Goal: Task Accomplishment & Management: Manage account settings

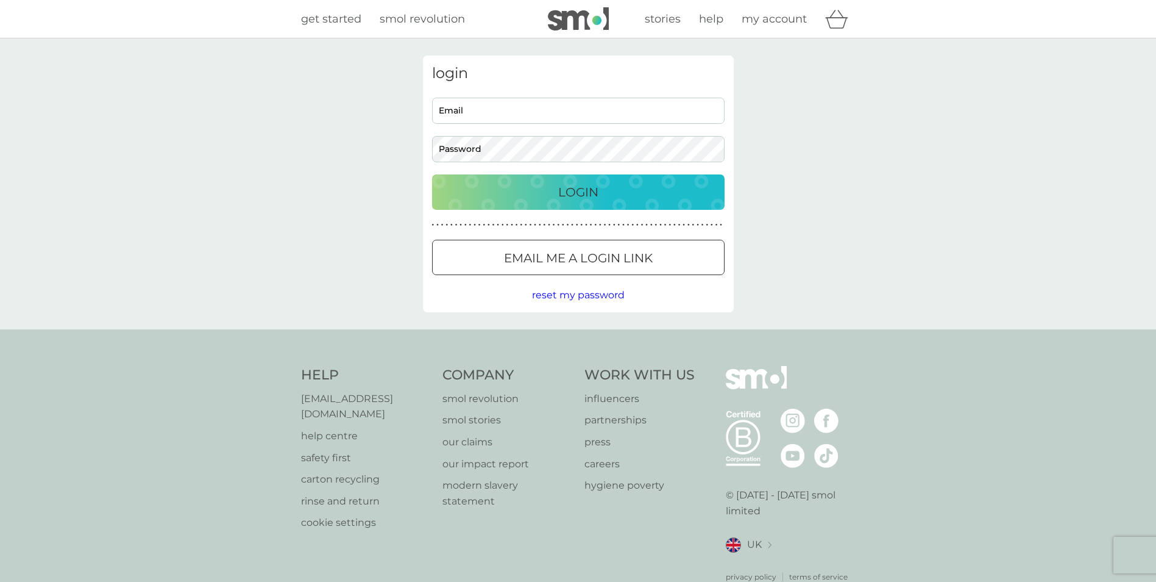
click at [649, 254] on p "Email me a login link" at bounding box center [578, 258] width 149 height 20
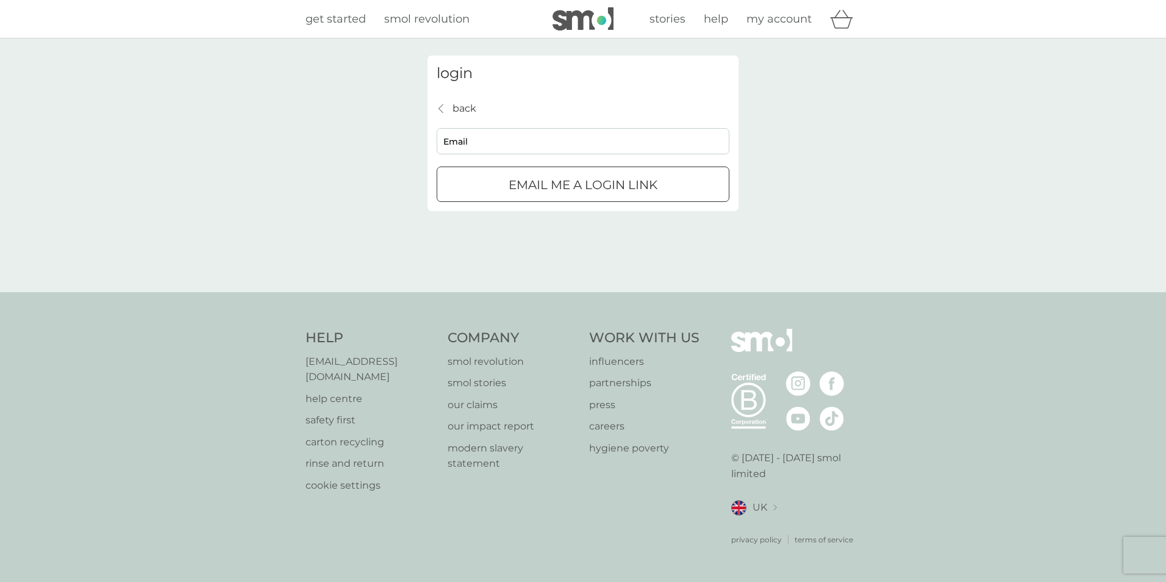
click at [583, 148] on input "Email" at bounding box center [582, 141] width 293 height 26
type input "[EMAIL_ADDRESS][DOMAIN_NAME]"
click at [566, 184] on div "submit" at bounding box center [583, 185] width 44 height 13
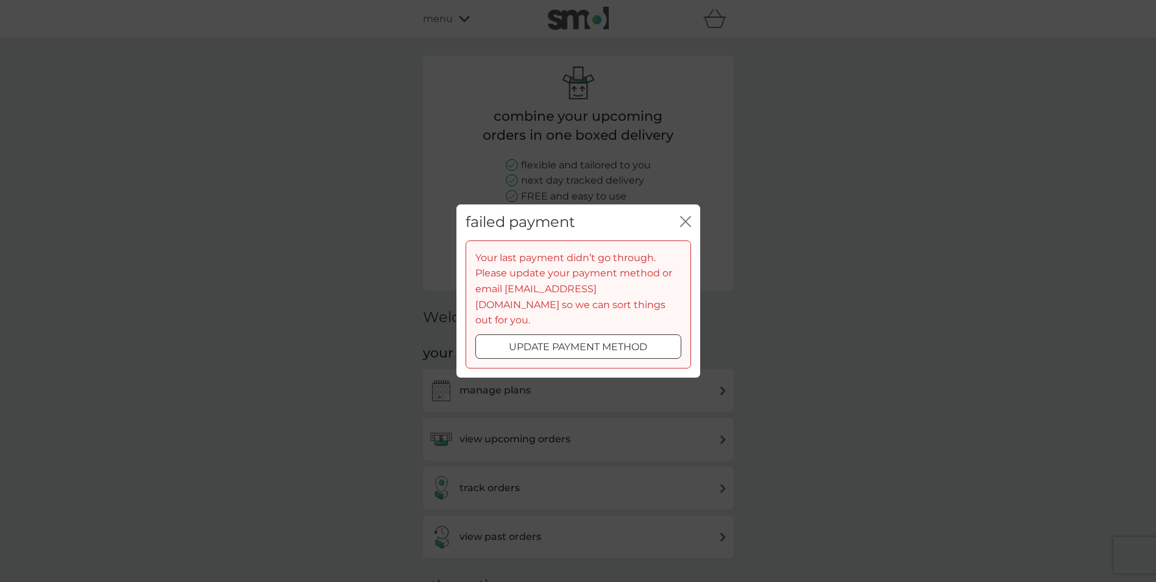
click at [593, 341] on div at bounding box center [579, 346] width 44 height 13
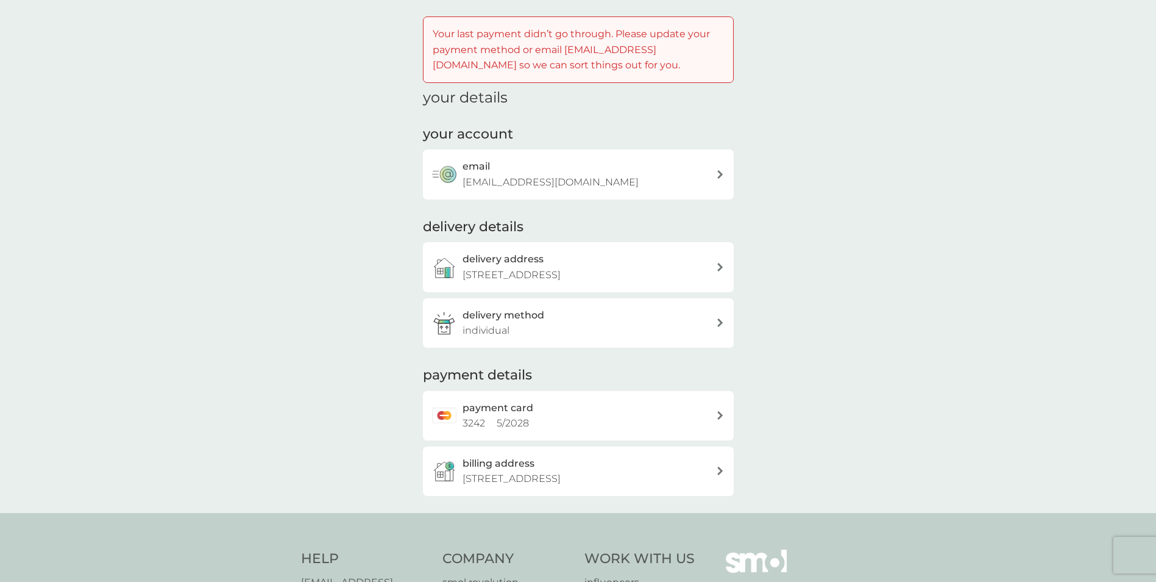
scroll to position [61, 0]
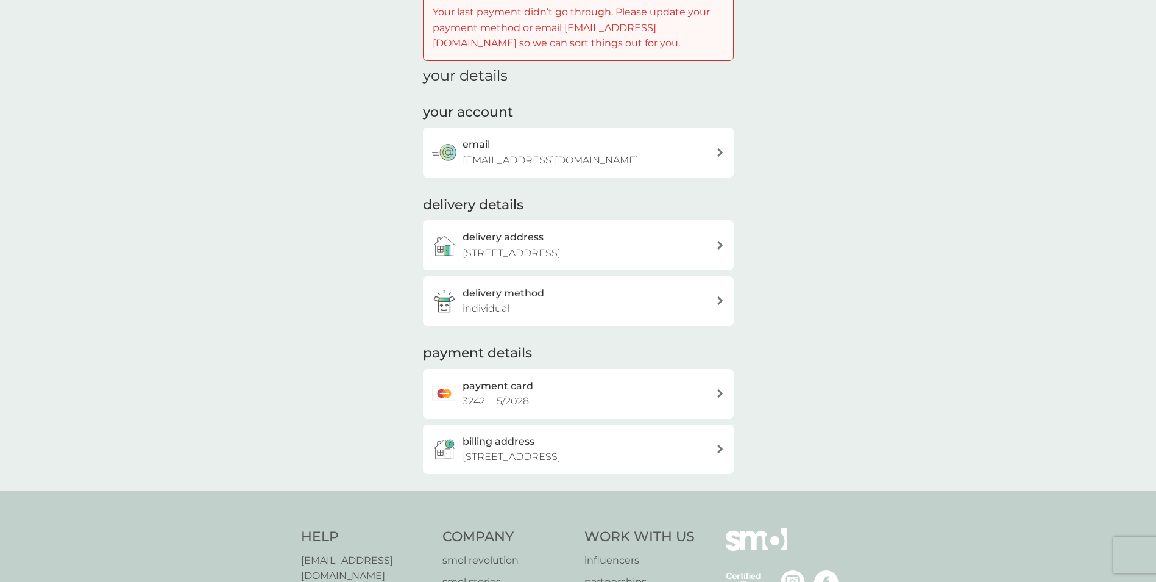
click at [695, 410] on div "payment card 3242 5 / 2028" at bounding box center [578, 393] width 311 height 49
